Goal: Task Accomplishment & Management: Manage account settings

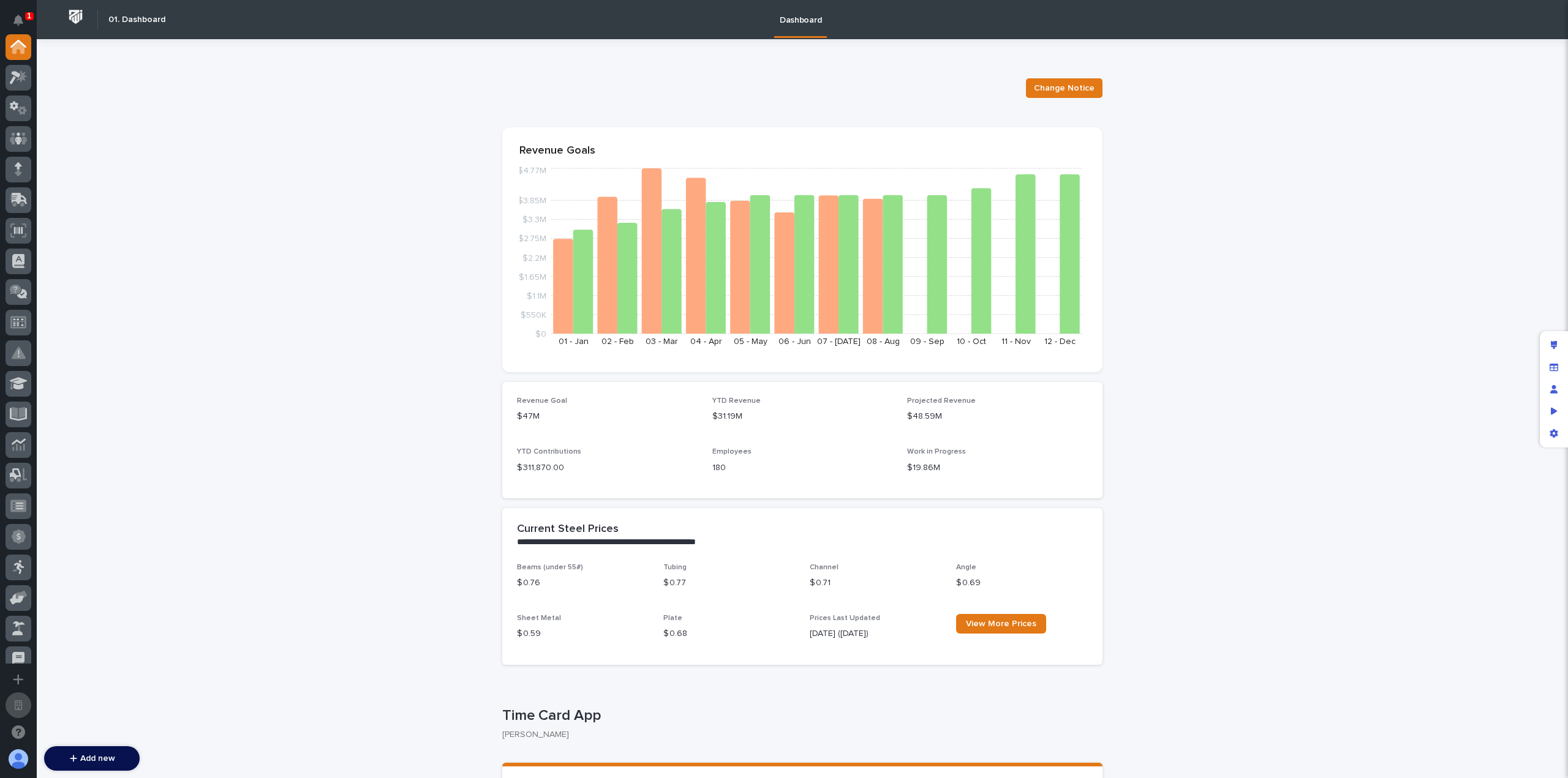
click at [18, 705] on icon "Open workspace settings" at bounding box center [18, 705] width 7 height 9
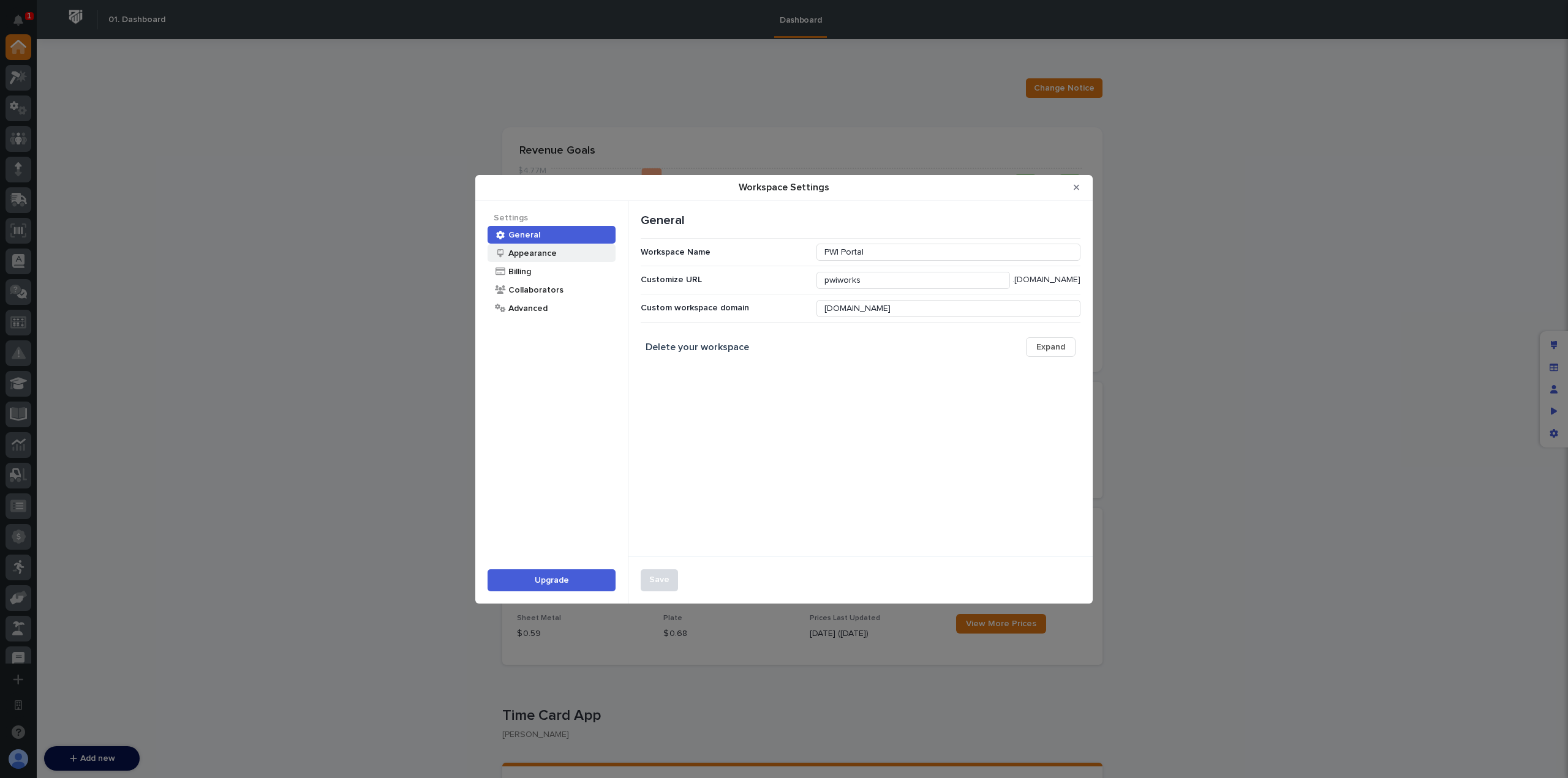
click at [554, 257] on div "Appearance" at bounding box center [532, 254] width 49 height 12
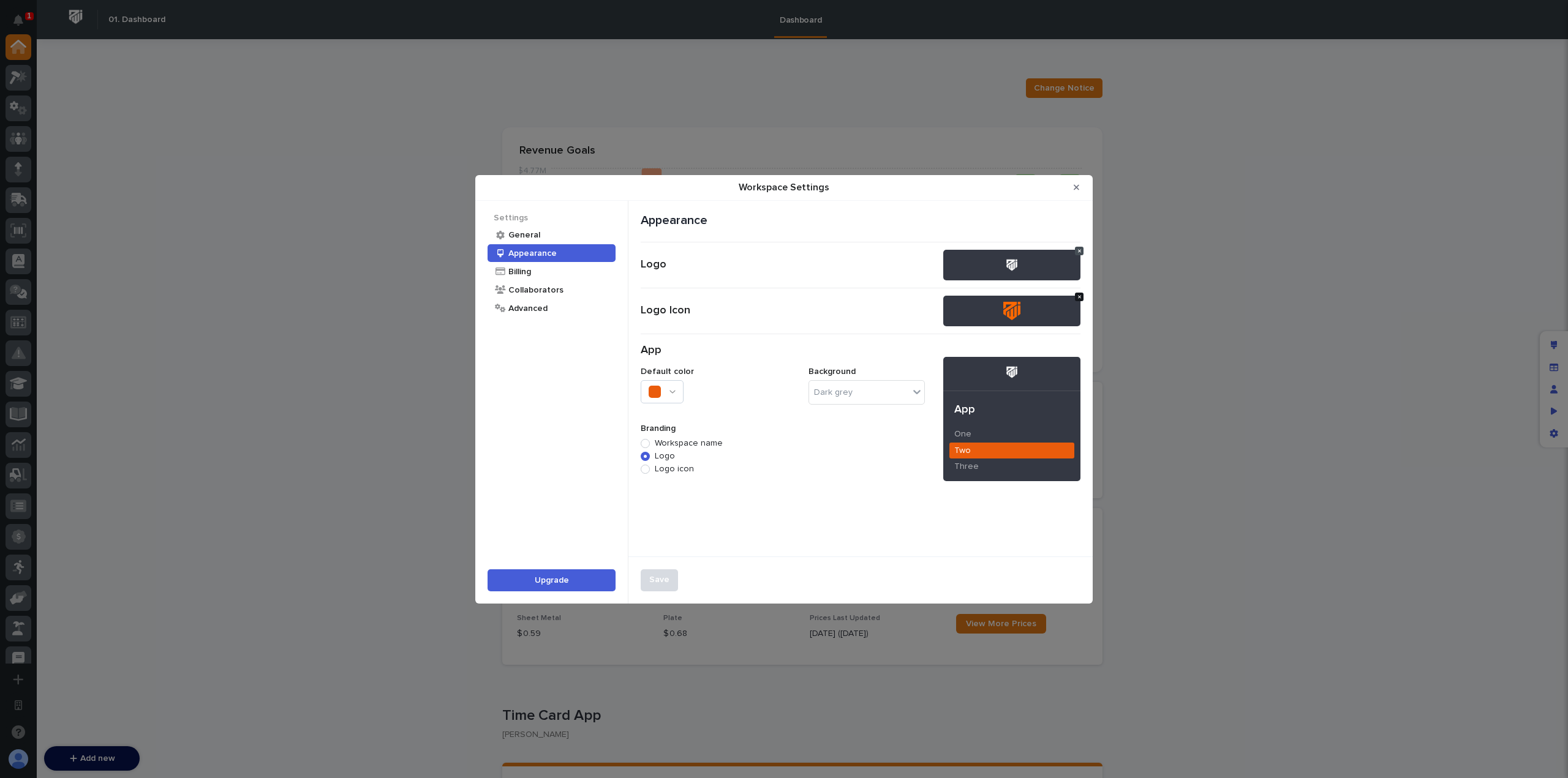
click at [1082, 293] on button "Workspace Settings" at bounding box center [1079, 297] width 9 height 9
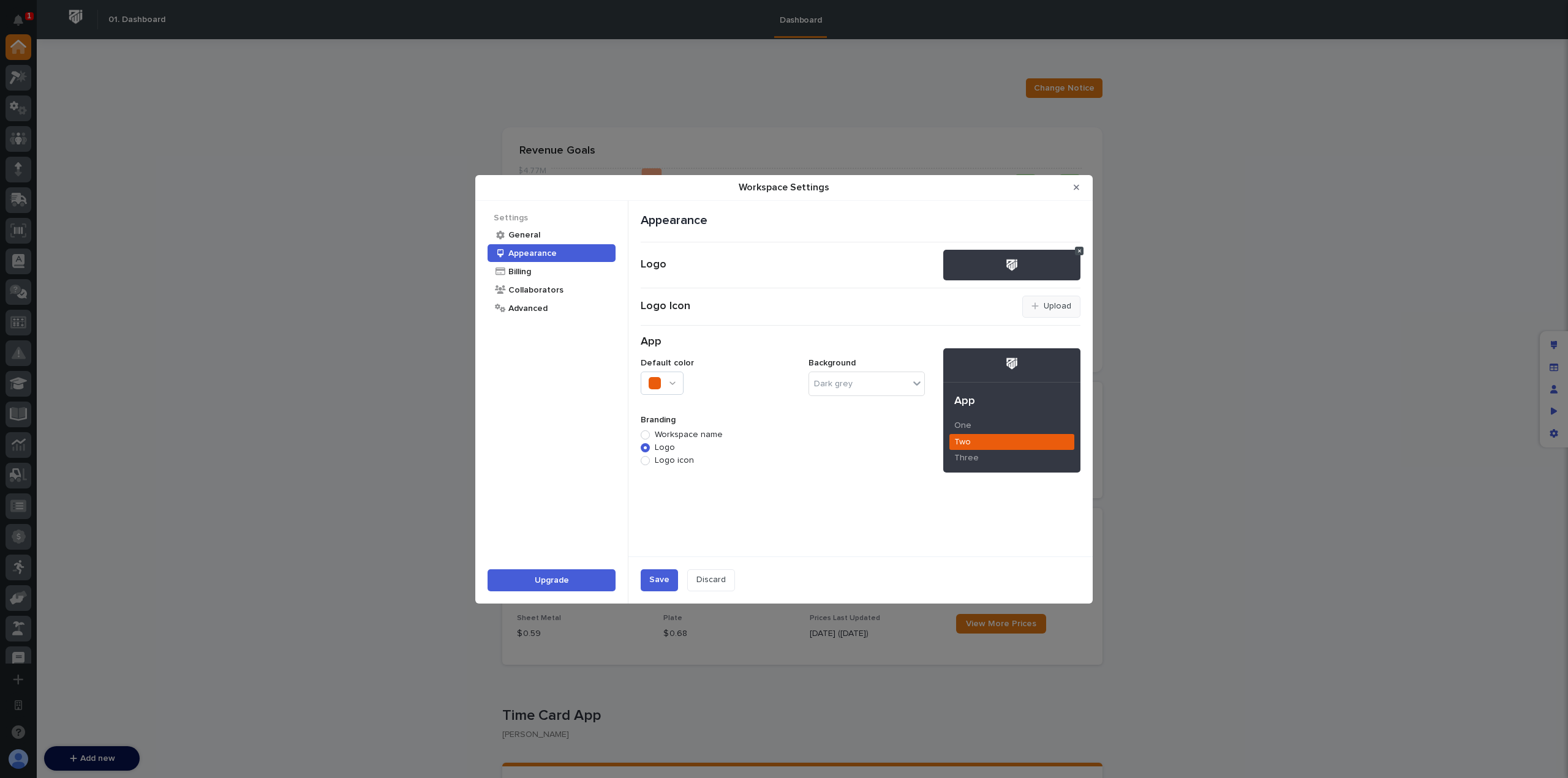
click at [1035, 304] on icon "Workspace Settings" at bounding box center [1035, 307] width 7 height 9
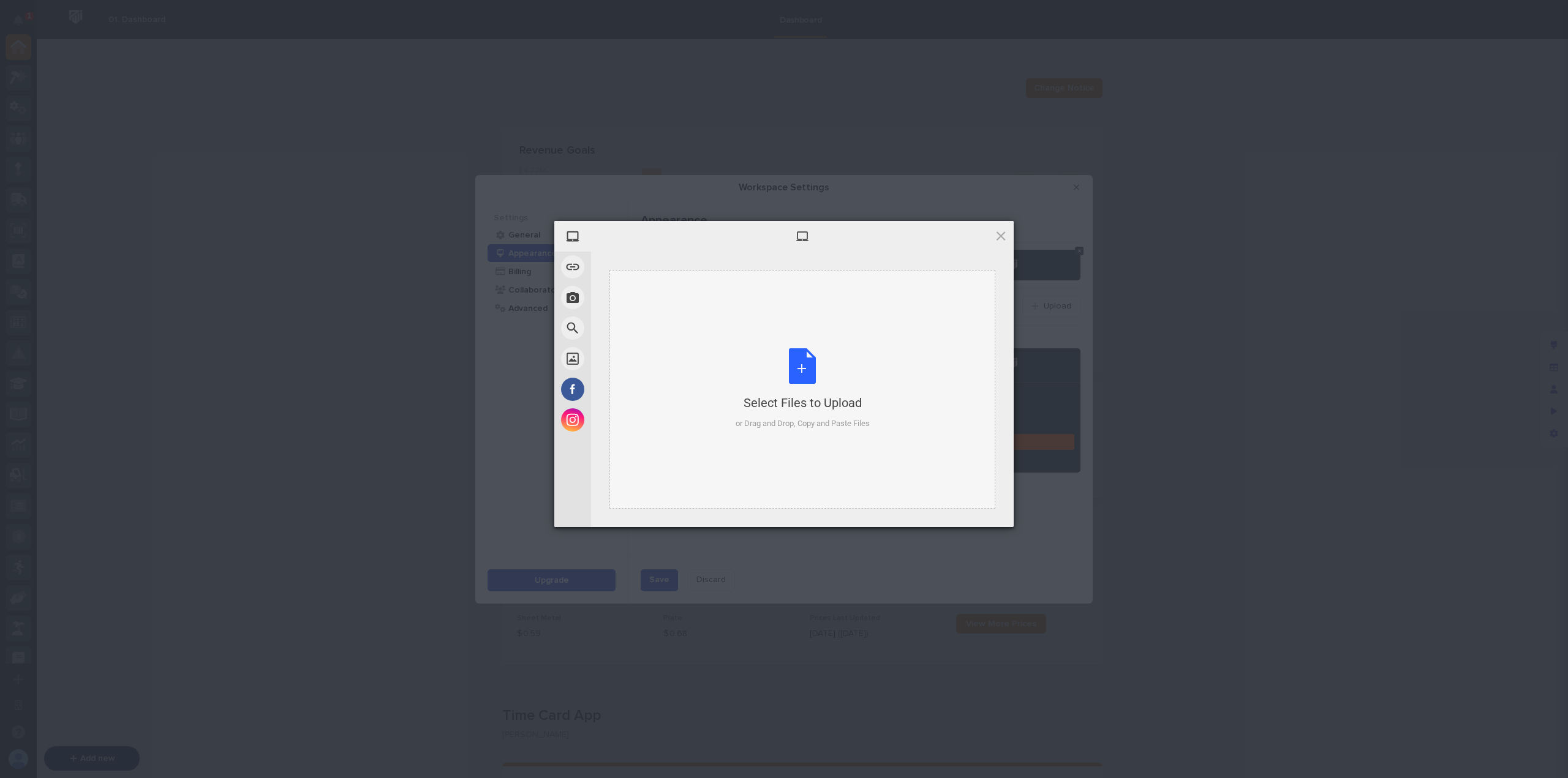
click at [804, 364] on div "Select Files to Upload or Drag and Drop, Copy and Paste Files" at bounding box center [802, 389] width 134 height 81
click at [990, 514] on span "Upload" at bounding box center [977, 511] width 62 height 23
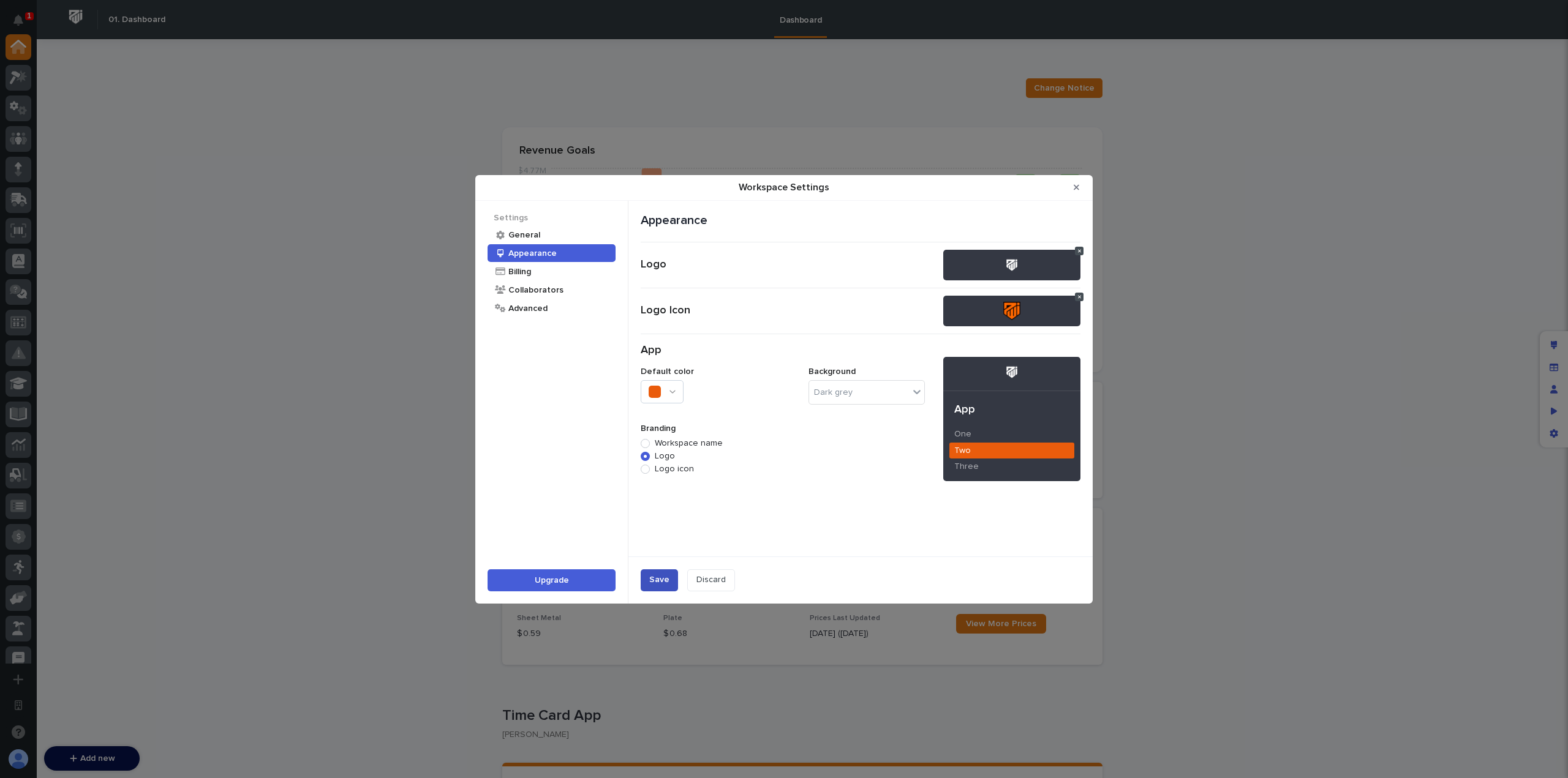
click at [668, 588] on button "Save" at bounding box center [659, 580] width 37 height 22
click at [1082, 188] on button "Close Modal" at bounding box center [1077, 187] width 20 height 20
